Goal: Information Seeking & Learning: Learn about a topic

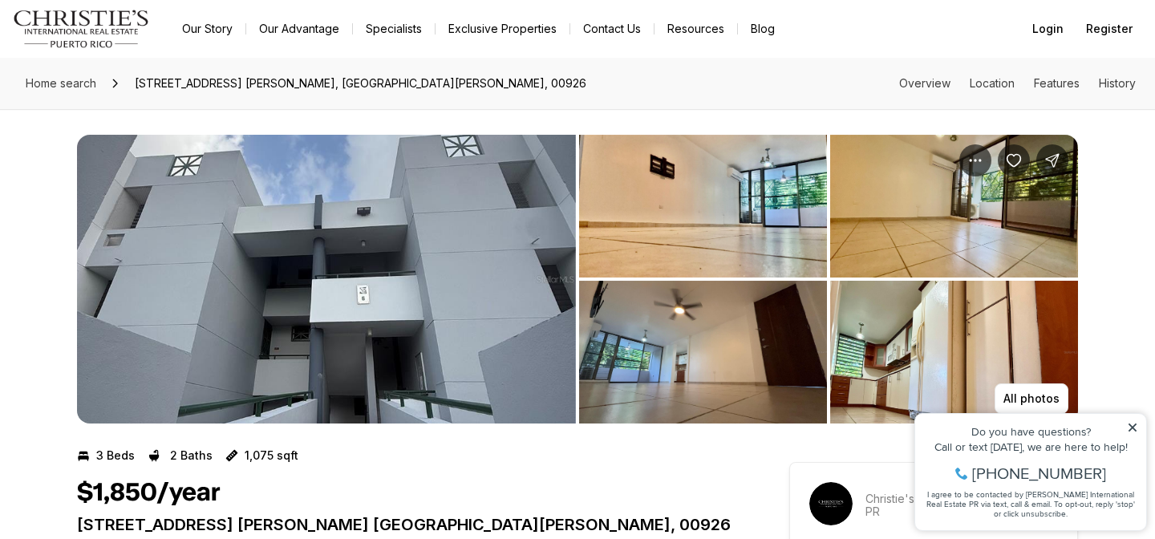
click at [212, 83] on span "[STREET_ADDRESS] [PERSON_NAME], [GEOGRAPHIC_DATA][PERSON_NAME], 00926" at bounding box center [360, 84] width 465 height 26
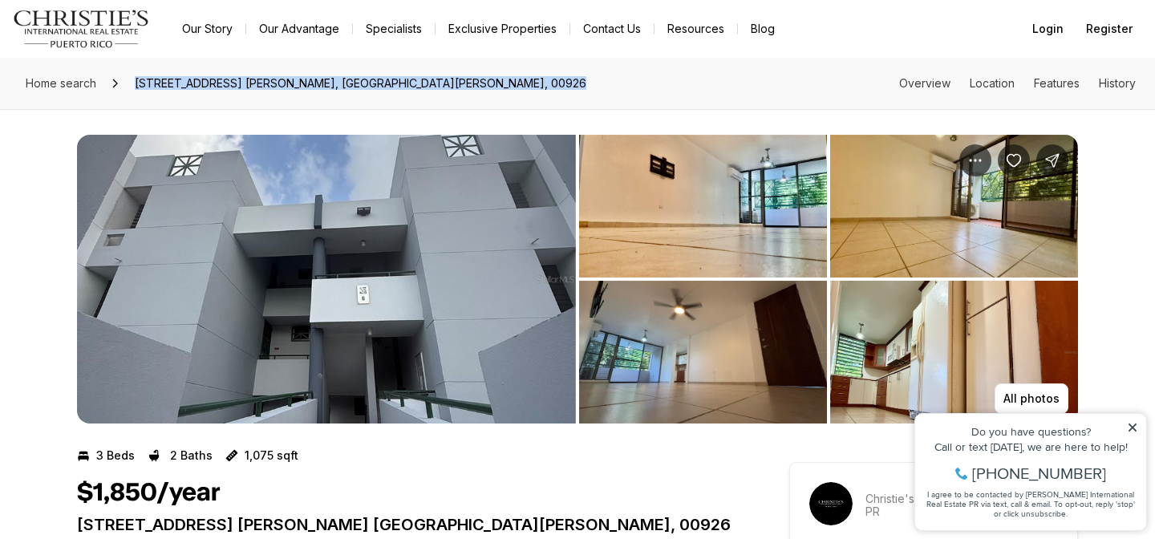
click at [212, 83] on span "[STREET_ADDRESS] [PERSON_NAME], [GEOGRAPHIC_DATA][PERSON_NAME], 00926" at bounding box center [360, 84] width 465 height 26
copy span "[STREET_ADDRESS] [PERSON_NAME], [GEOGRAPHIC_DATA][PERSON_NAME], 00926"
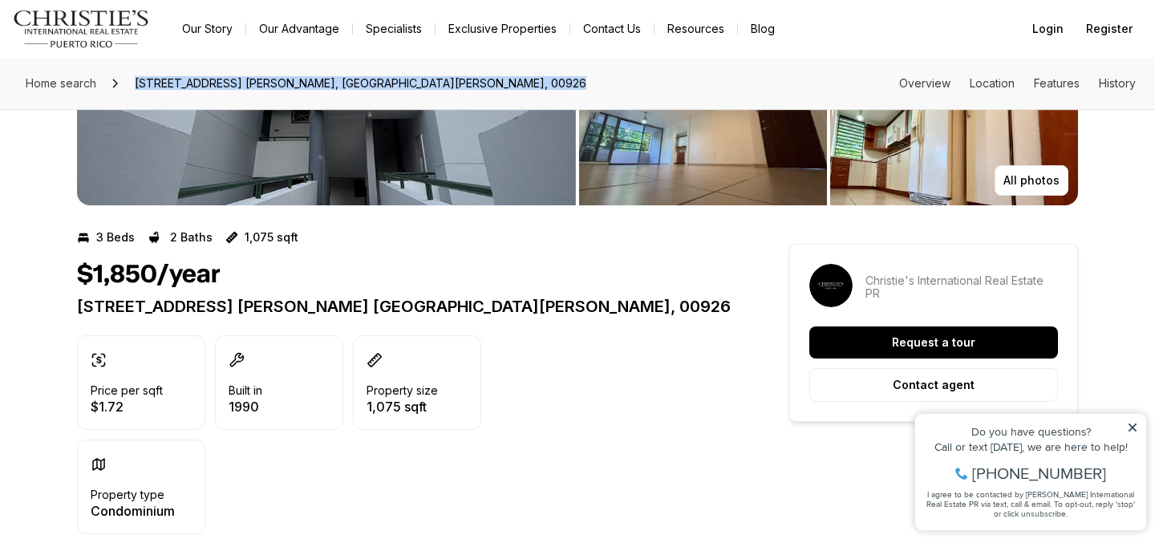
scroll to position [220, 0]
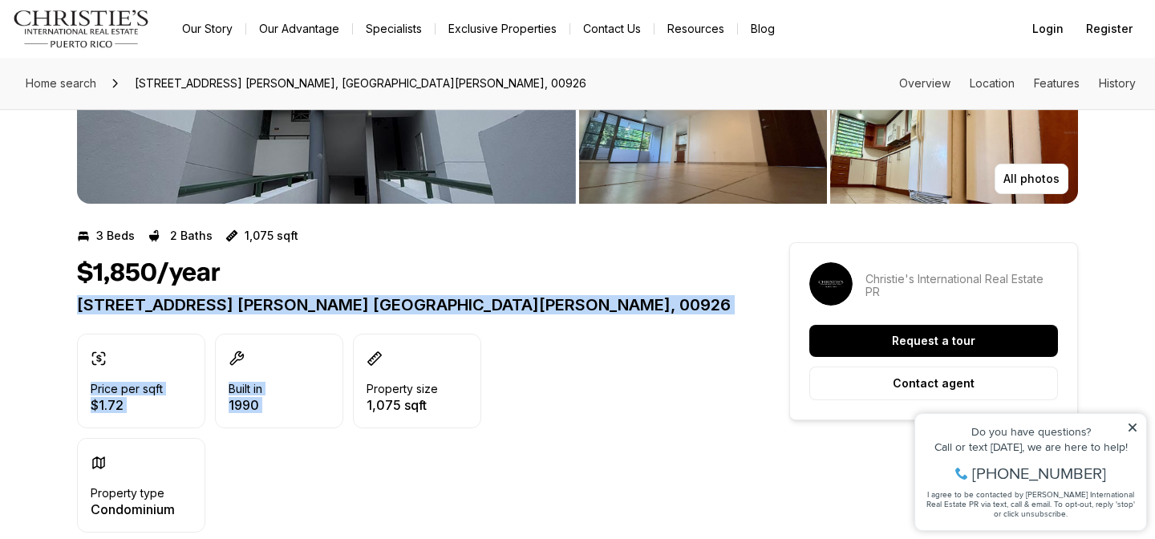
drag, startPoint x: 582, startPoint y: 275, endPoint x: 586, endPoint y: 360, distance: 85.1
click at [586, 360] on div "$1,850/year 176 AVE. [PERSON_NAME] [GEOGRAPHIC_DATA][PERSON_NAME] Price per sqf…" at bounding box center [404, 395] width 655 height 274
click at [630, 340] on div "Price per sqft $1.72 Built in [DATE] Property size 1,075 sqft Property type Con…" at bounding box center [404, 433] width 655 height 199
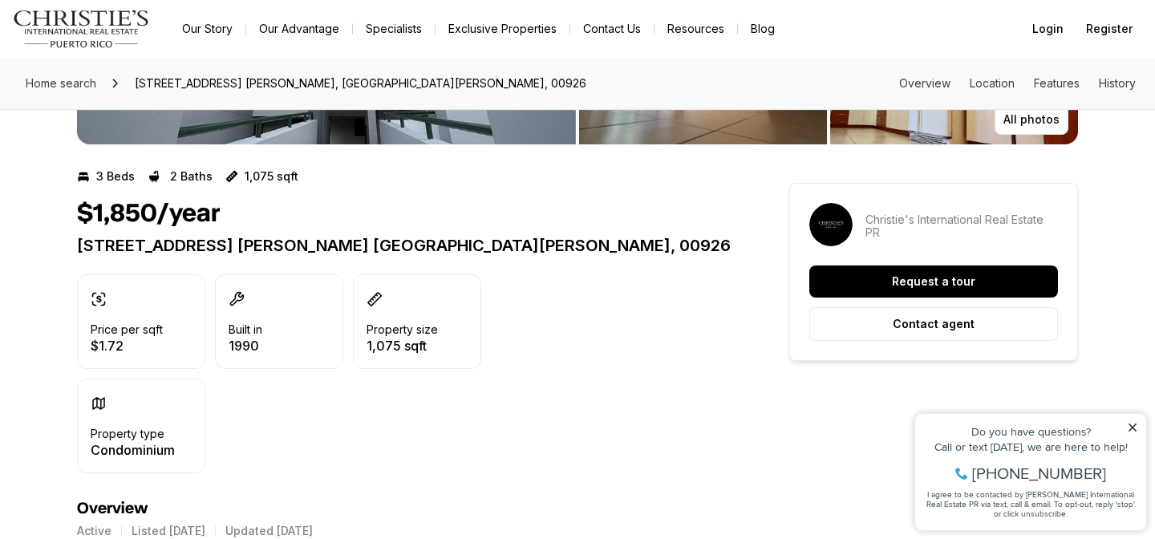
scroll to position [236, 0]
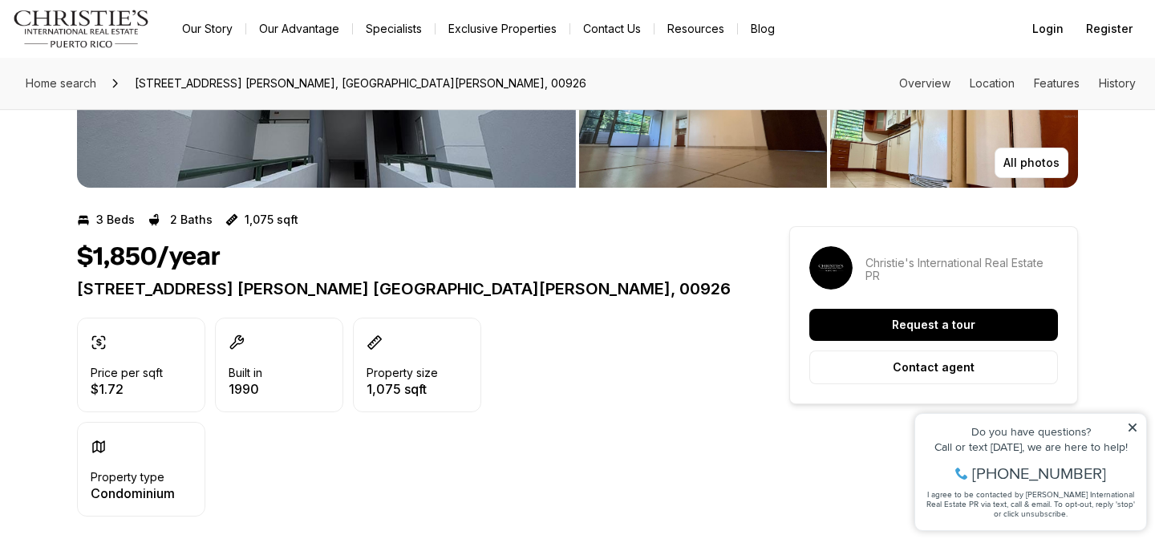
drag, startPoint x: 1134, startPoint y: 428, endPoint x: 2041, endPoint y: 818, distance: 986.9
click at [1134, 428] on icon at bounding box center [1133, 428] width 8 height 8
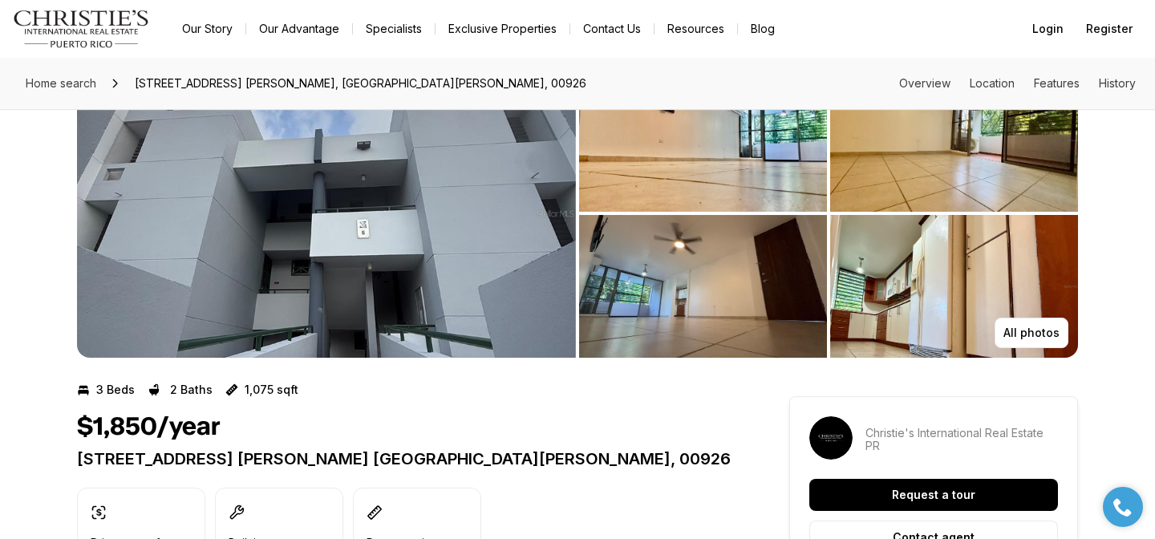
scroll to position [0, 0]
